Goal: Find specific page/section

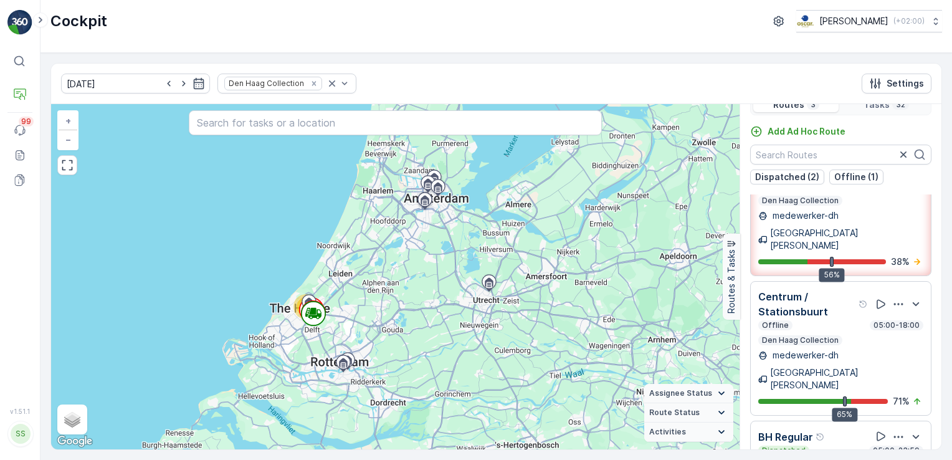
scroll to position [31, 0]
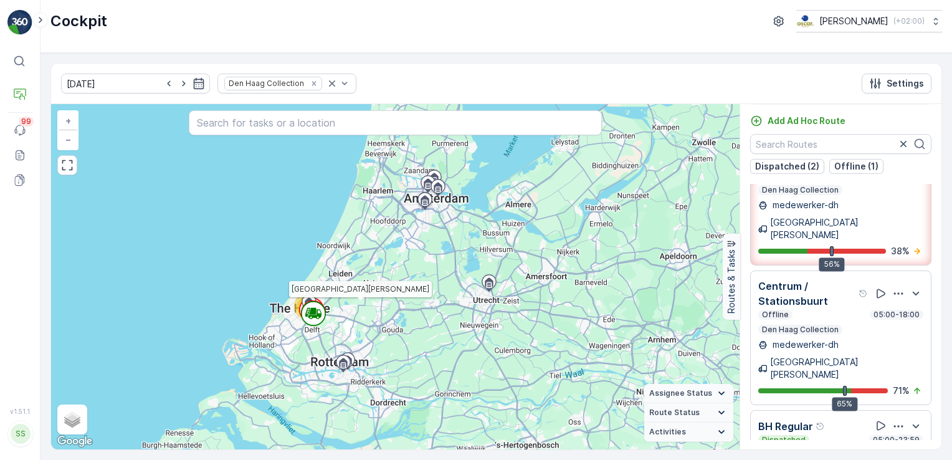
click at [313, 313] on icon at bounding box center [313, 311] width 6 height 6
click at [811, 279] on p "Centrum / Stationsbuurt" at bounding box center [807, 294] width 98 height 30
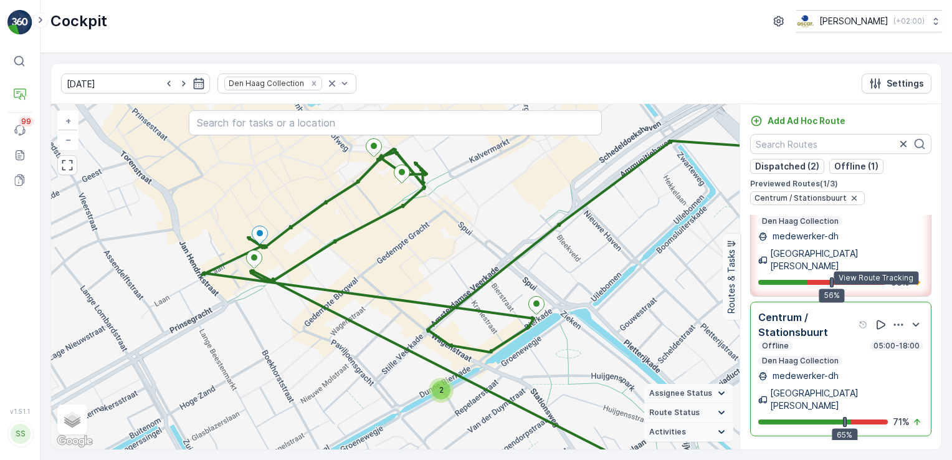
click at [875, 318] on icon at bounding box center [881, 324] width 12 height 12
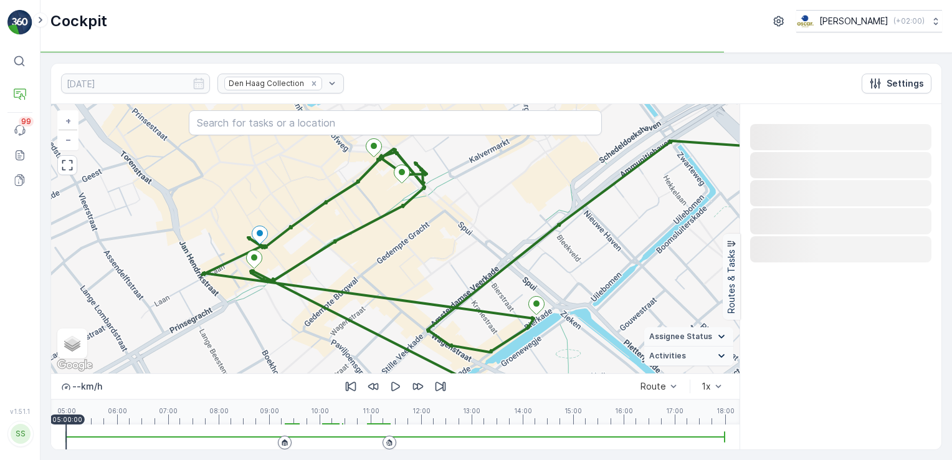
scroll to position [0, 0]
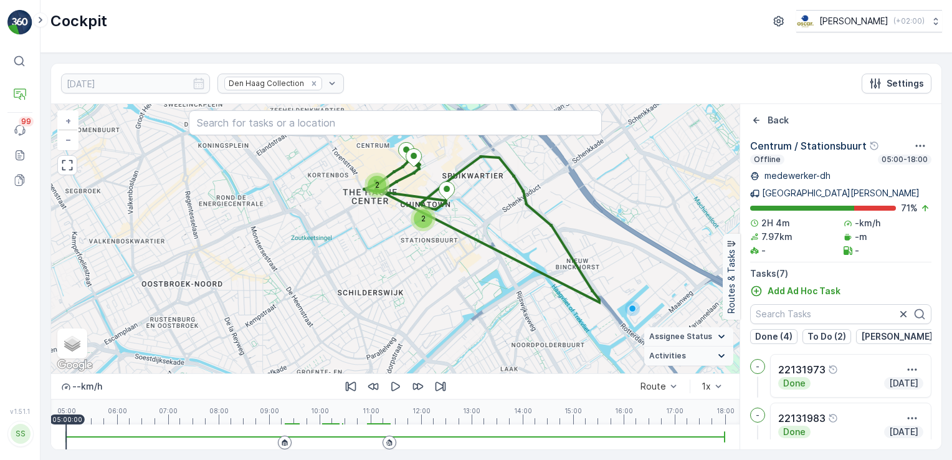
drag, startPoint x: 670, startPoint y: 256, endPoint x: 462, endPoint y: 229, distance: 209.8
click at [462, 229] on div "2 2 + − Satellite Roadmap Terrain Hybrid Leaflet Keyboard shortcuts Map Data Ma…" at bounding box center [395, 238] width 688 height 269
click at [882, 330] on p "[PERSON_NAME] (1)" at bounding box center [903, 336] width 84 height 12
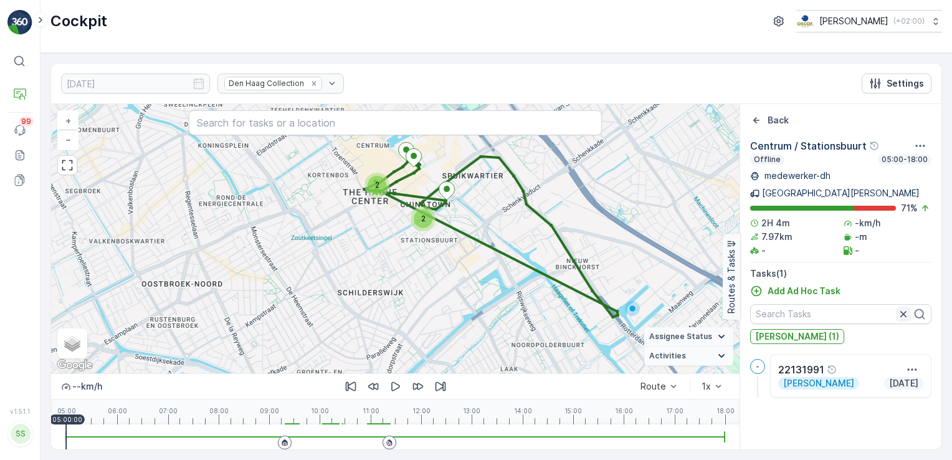
click at [905, 311] on icon "button" at bounding box center [903, 314] width 6 height 6
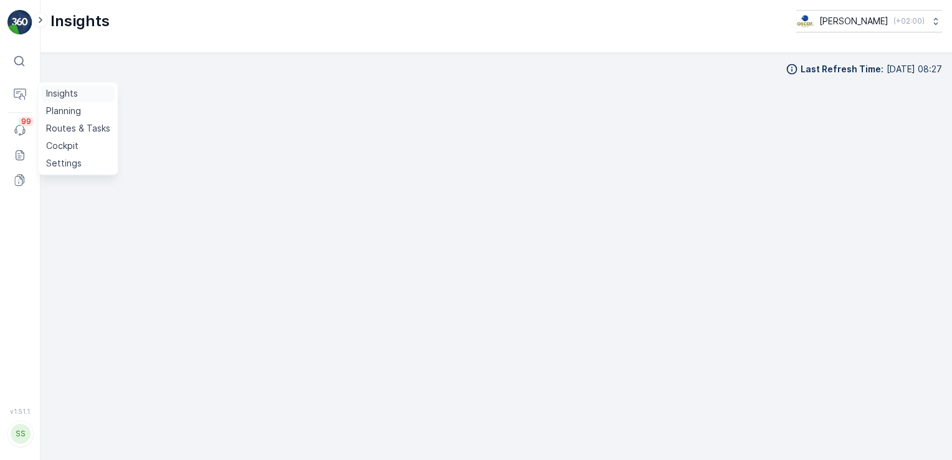
click at [57, 97] on p "Insights" at bounding box center [62, 93] width 32 height 12
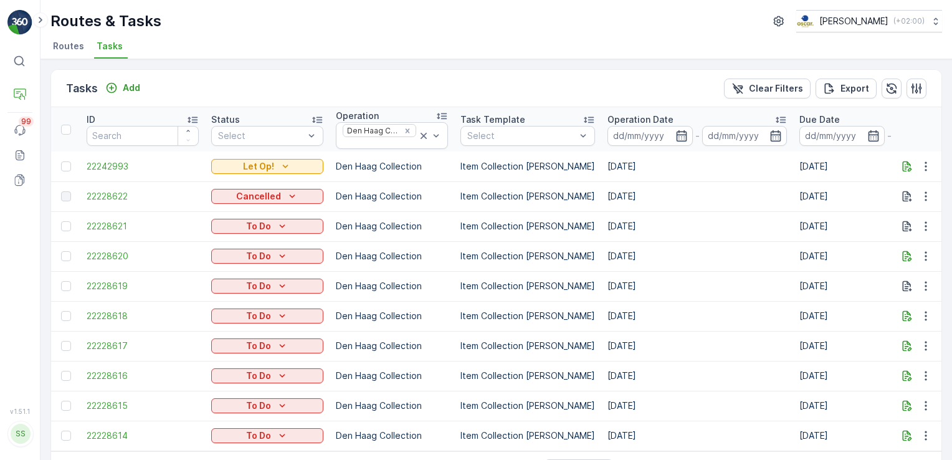
scroll to position [40, 0]
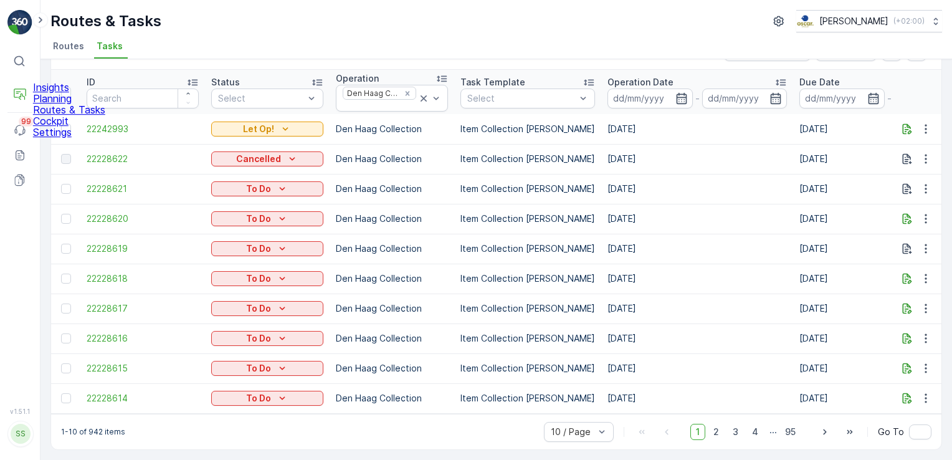
click at [65, 126] on p "Cockpit" at bounding box center [69, 120] width 72 height 11
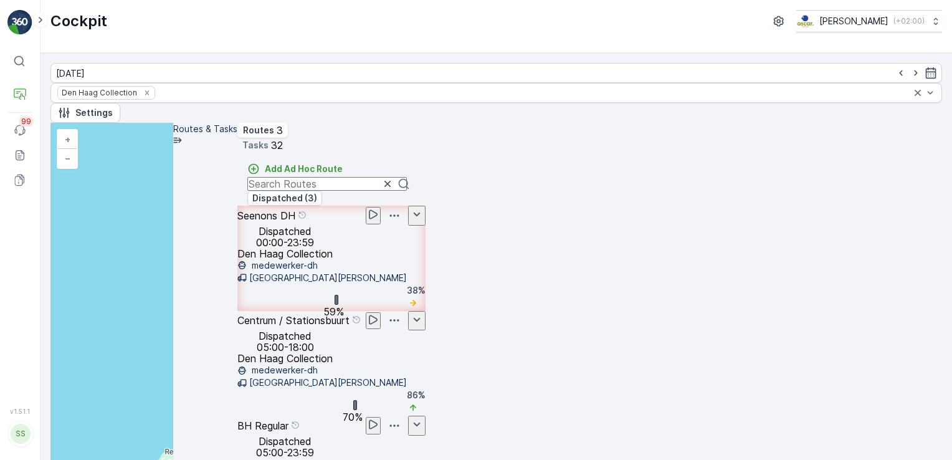
scroll to position [31, 0]
